Goal: Browse casually

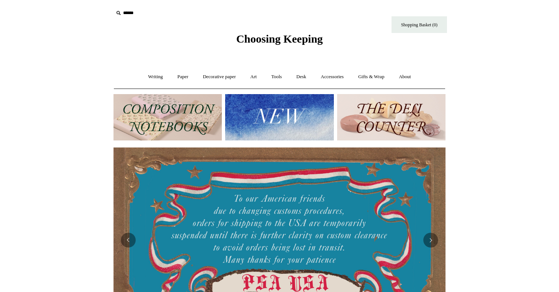
click at [292, 111] on img at bounding box center [279, 117] width 108 height 46
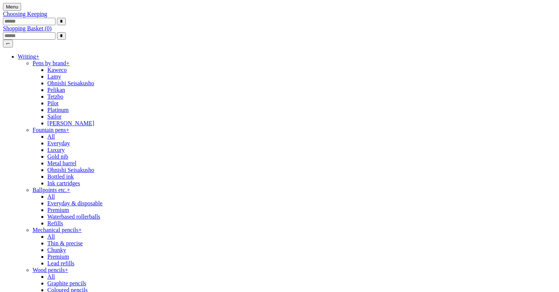
click at [47, 17] on span "Choosing Keeping" at bounding box center [25, 14] width 44 height 6
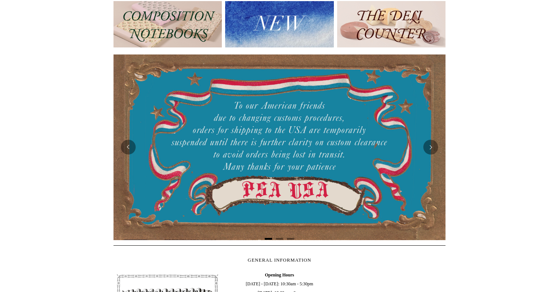
scroll to position [92, 0]
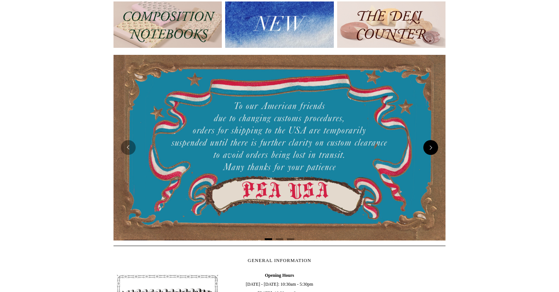
click at [435, 143] on button "Next" at bounding box center [431, 147] width 15 height 15
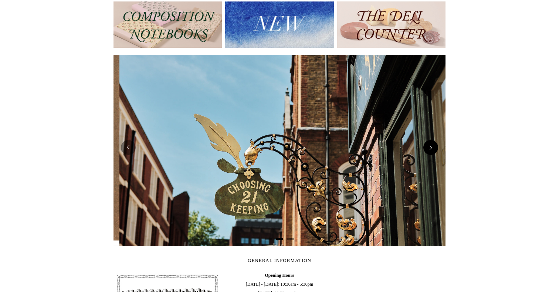
scroll to position [0, 332]
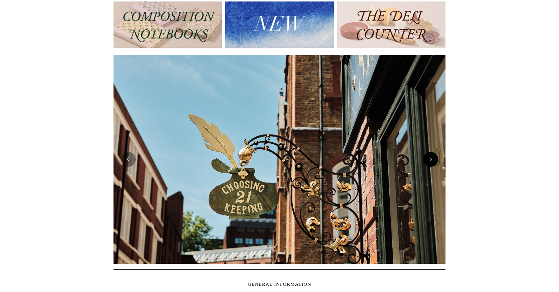
click at [435, 143] on img at bounding box center [280, 159] width 332 height 209
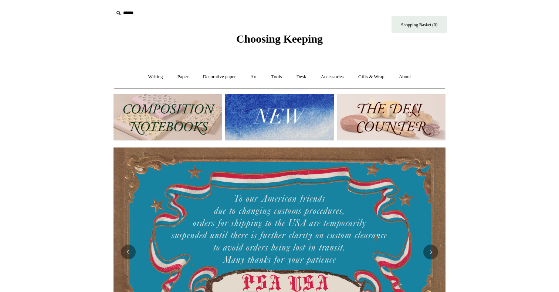
scroll to position [0, 0]
